Goal: Find contact information: Find contact information

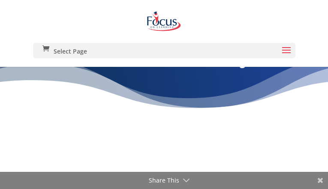
type input "gKyLynfLaZQN"
type input "[EMAIL_ADDRESS][DOMAIN_NAME]"
